Goal: Find specific page/section: Find specific page/section

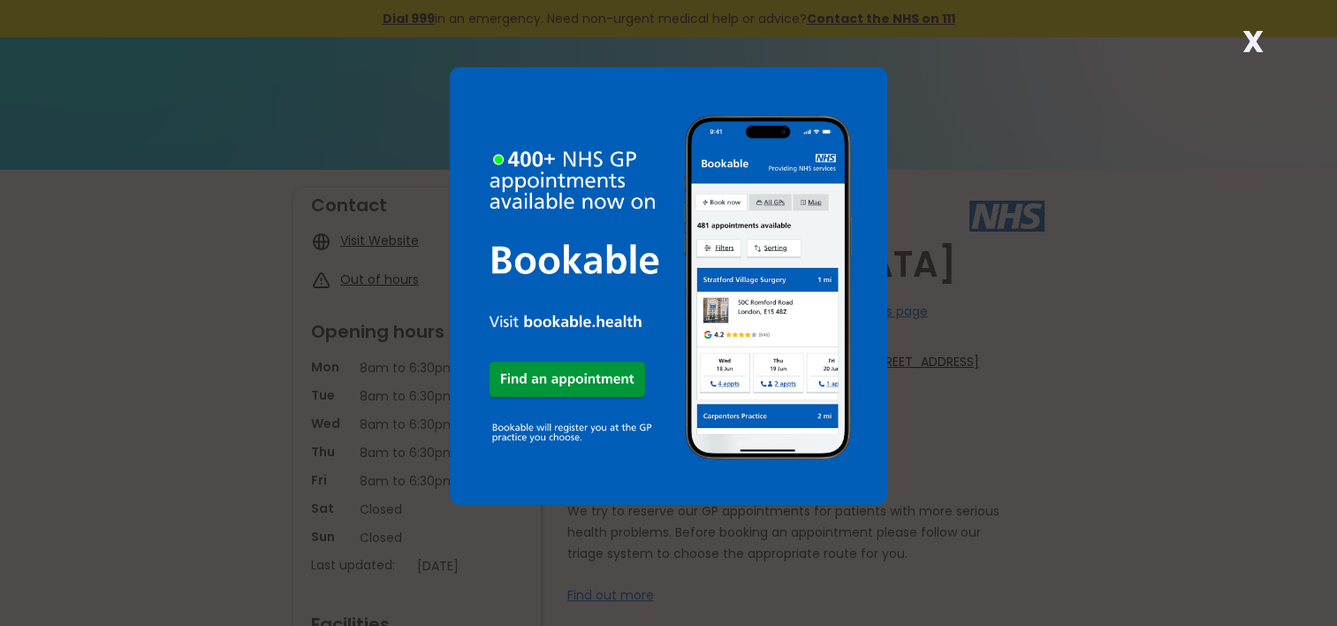
scroll to position [88, 0]
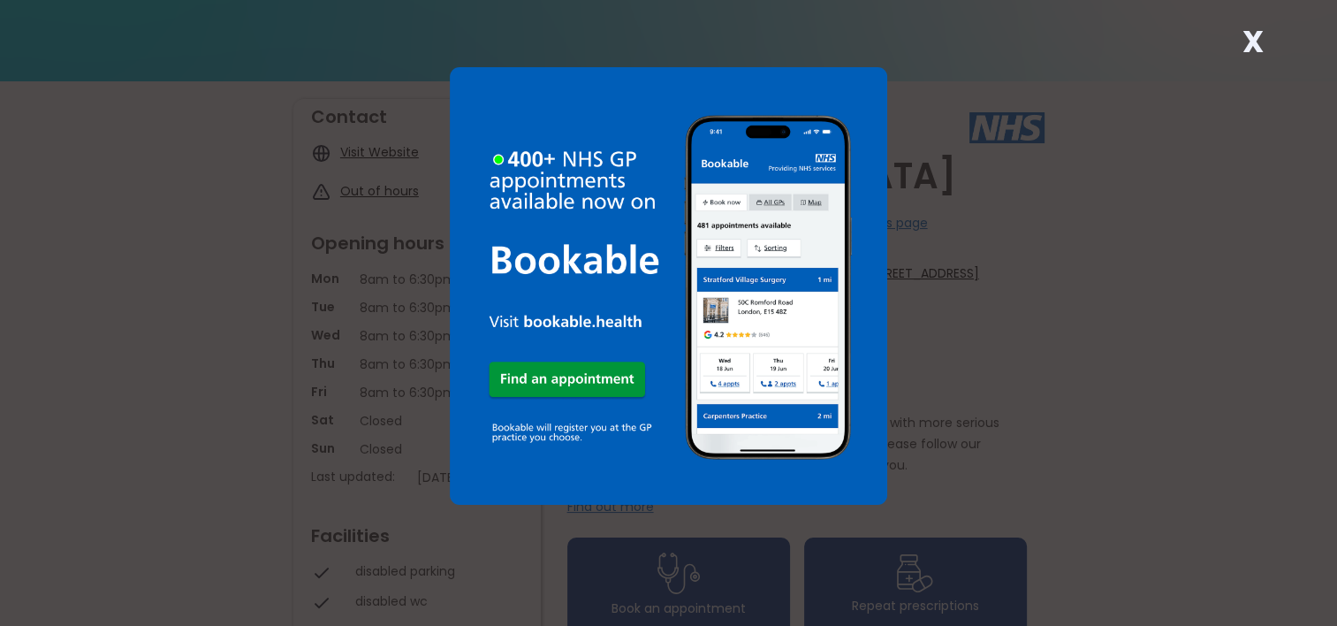
click at [1137, 238] on div "X" at bounding box center [668, 313] width 1337 height 626
click at [855, 89] on img at bounding box center [669, 286] width 438 height 438
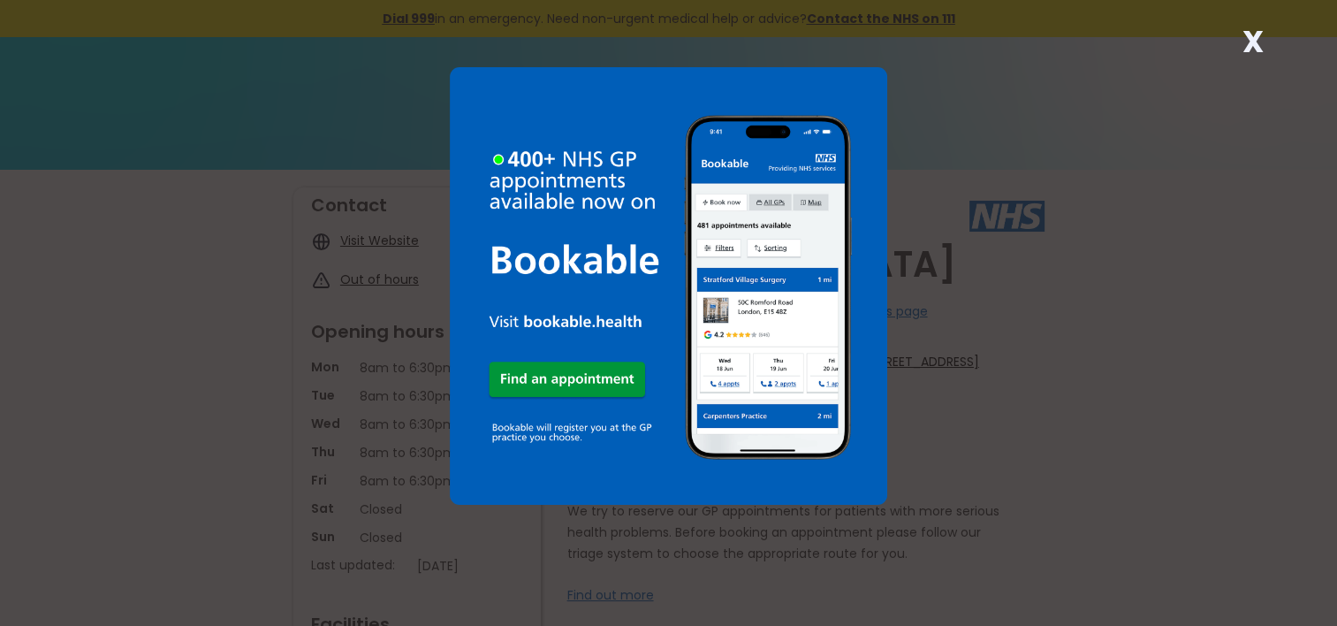
click at [394, 495] on div "X" at bounding box center [668, 313] width 1337 height 626
click at [1256, 44] on strong "X" at bounding box center [1251, 41] width 21 height 42
